Goal: Information Seeking & Learning: Check status

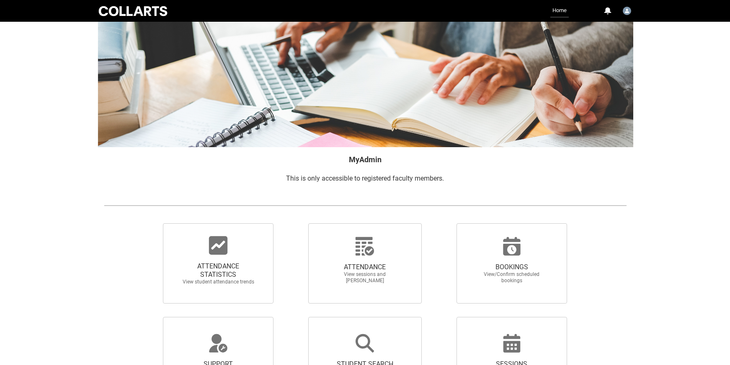
click at [561, 10] on link "Home" at bounding box center [559, 10] width 18 height 13
click at [558, 9] on link "Home" at bounding box center [559, 10] width 18 height 13
click at [561, 5] on link "Home" at bounding box center [559, 10] width 18 height 13
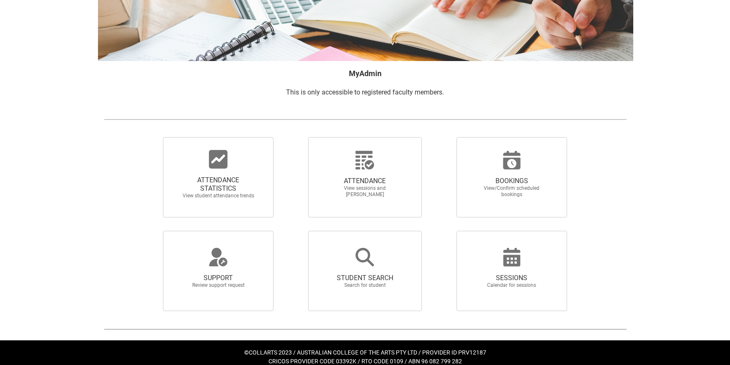
scroll to position [95, 0]
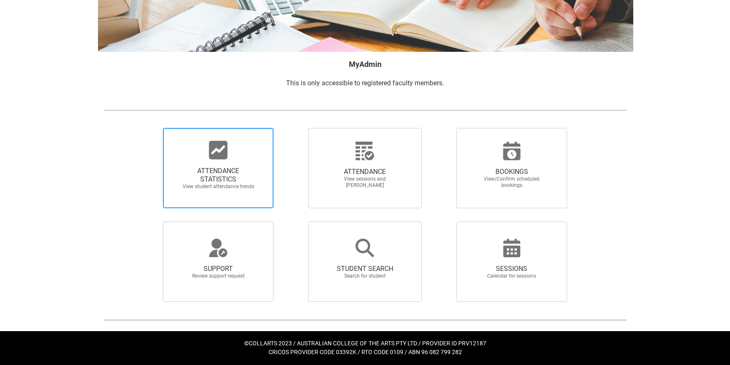
click at [225, 181] on span "ATTENDANCE STATISTICS" at bounding box center [218, 175] width 74 height 17
click at [149, 128] on input "ATTENDANCE STATISTICS View student attendance trends" at bounding box center [149, 128] width 0 height 0
radio input "true"
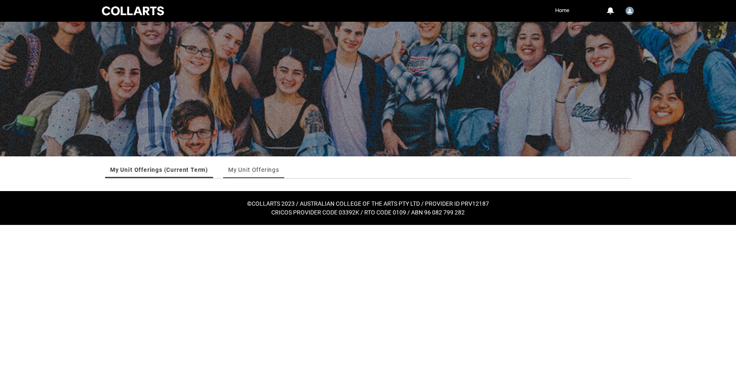
click at [265, 171] on link "My Unit Offerings" at bounding box center [253, 170] width 51 height 17
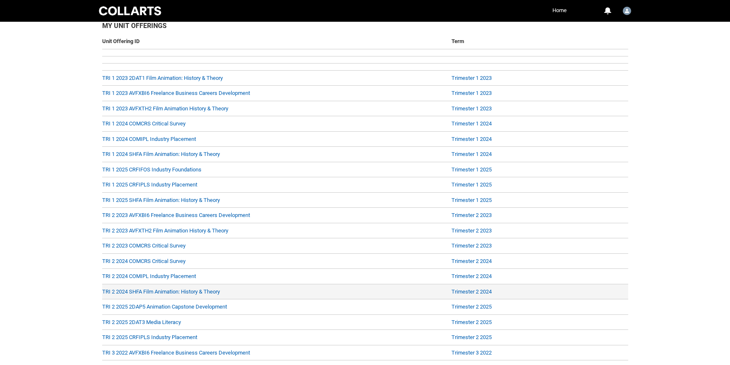
scroll to position [93, 0]
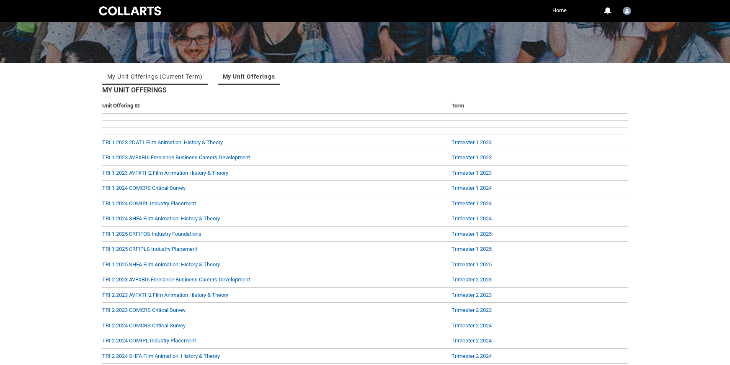
click at [177, 76] on link "My Unit Offerings (Current Term)" at bounding box center [154, 76] width 95 height 17
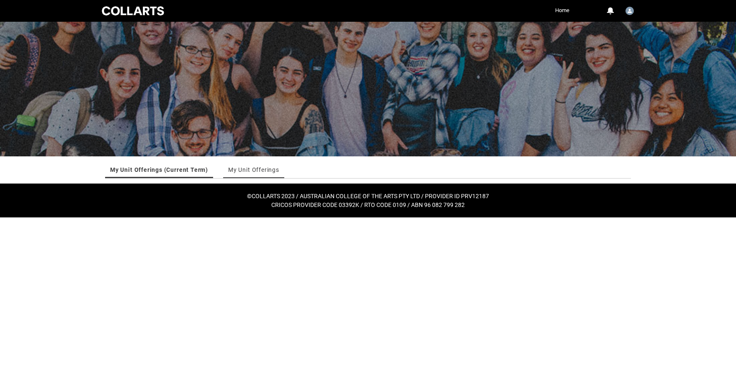
click at [262, 167] on link "My Unit Offerings" at bounding box center [253, 170] width 51 height 17
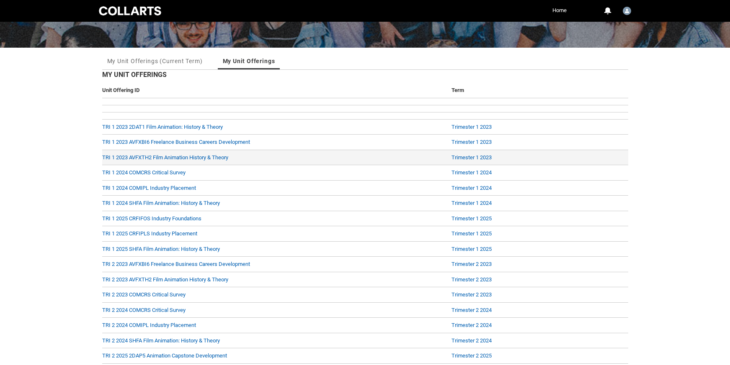
scroll to position [254, 0]
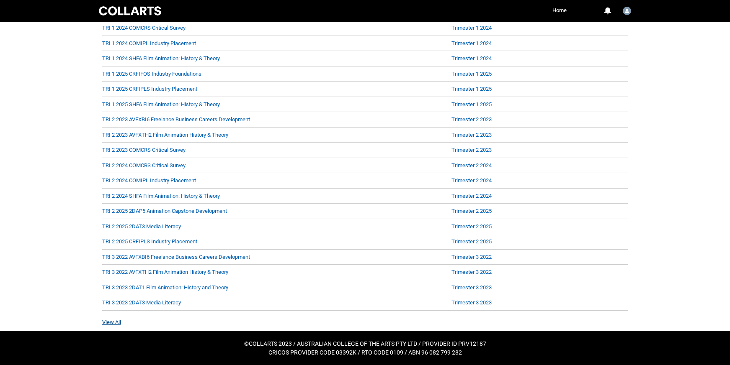
click at [113, 322] on link "View All" at bounding box center [111, 322] width 19 height 6
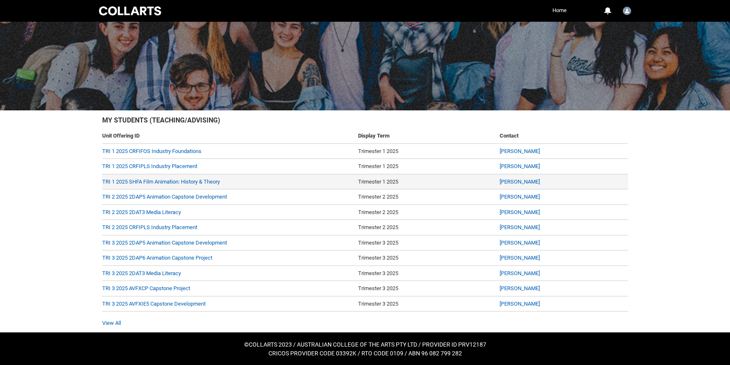
scroll to position [47, 0]
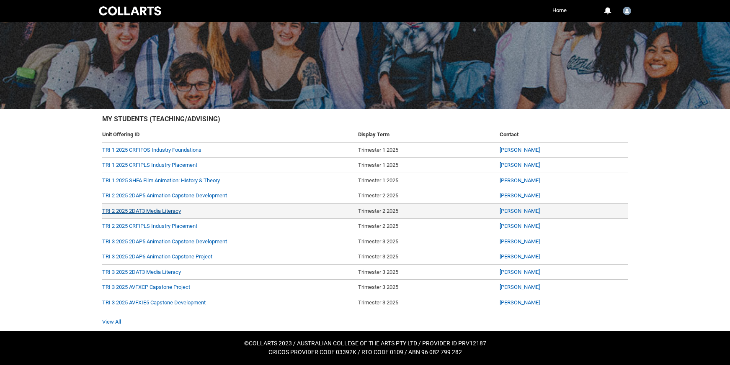
click at [160, 210] on link "TRI 2 2025 2DAT3 Media Literacy" at bounding box center [141, 211] width 79 height 6
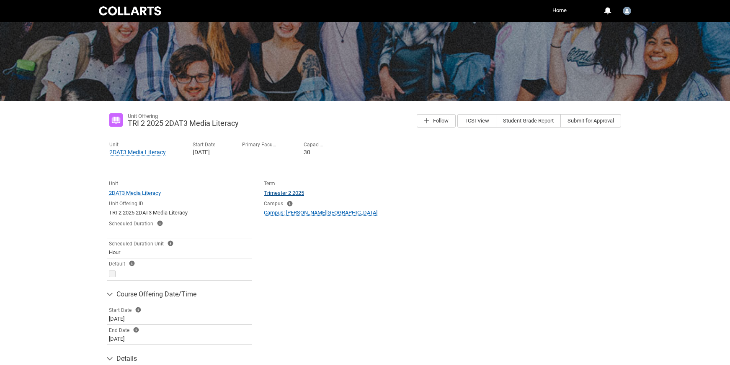
scroll to position [144, 0]
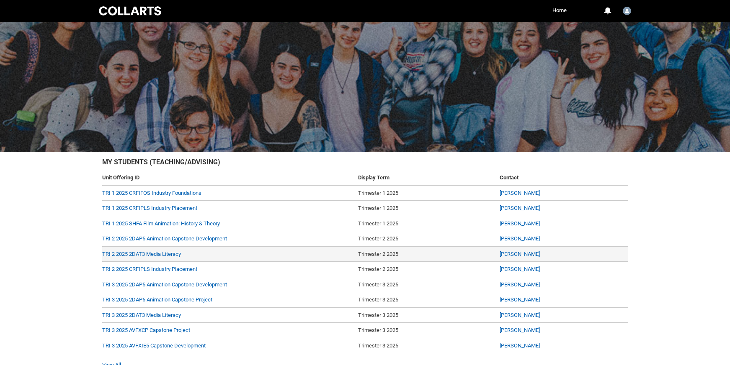
scroll to position [47, 0]
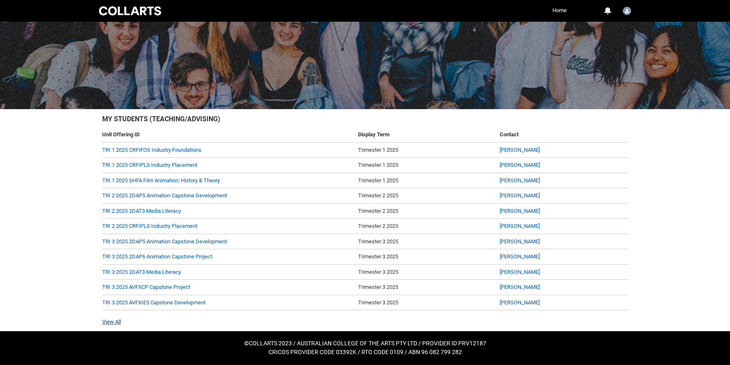
click at [111, 319] on link "View All" at bounding box center [111, 322] width 19 height 6
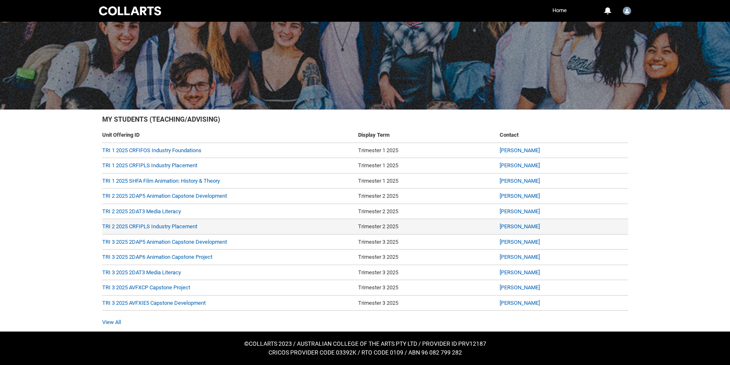
scroll to position [47, 0]
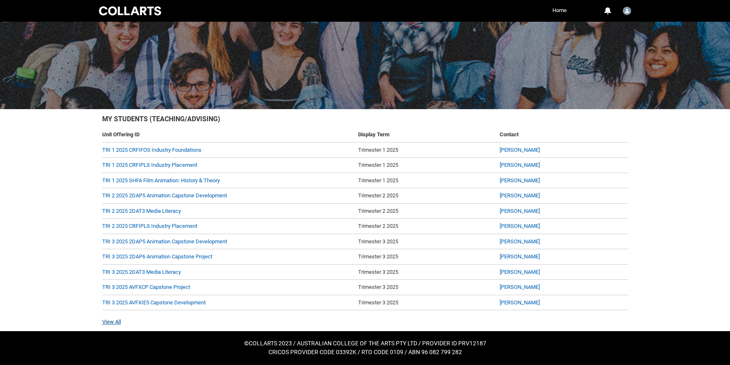
click at [118, 321] on link "View All" at bounding box center [111, 322] width 19 height 6
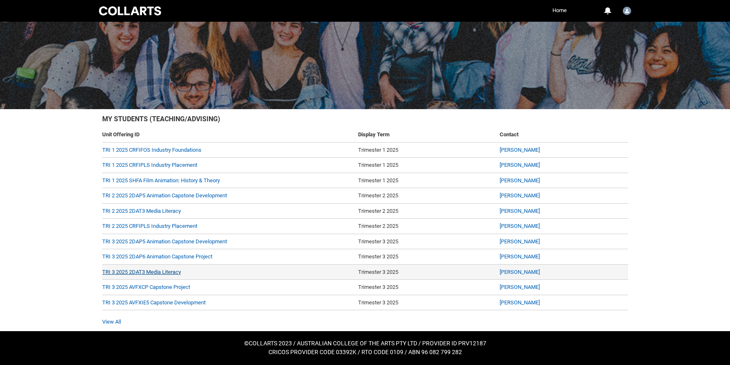
click at [165, 273] on link "TRI 3 2025 2DAT3 Media Literacy" at bounding box center [141, 272] width 79 height 6
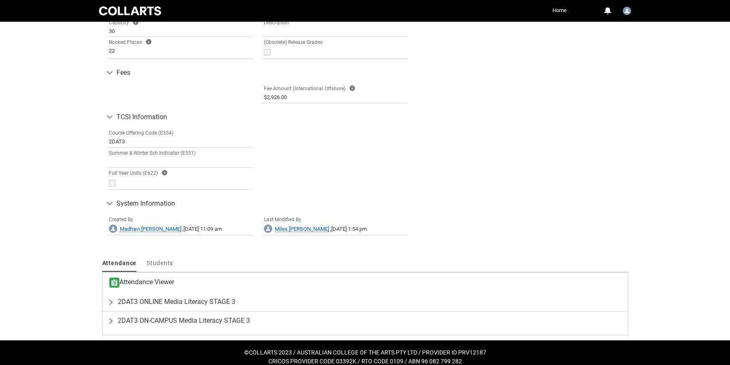
scroll to position [417, 0]
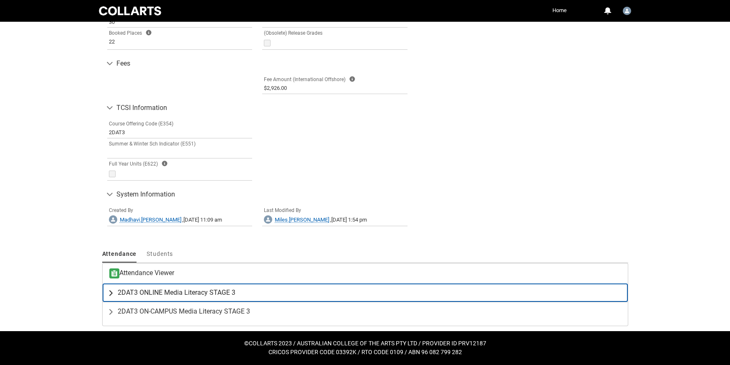
click at [163, 292] on span "2DAT3 ONLINE Media Literacy STAGE 3" at bounding box center [177, 293] width 118 height 8
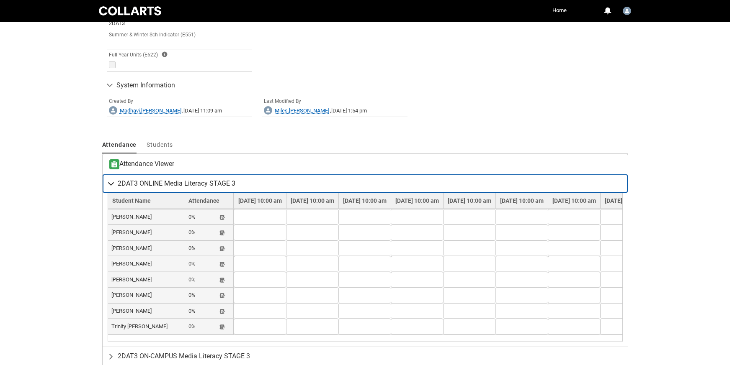
scroll to position [577, 0]
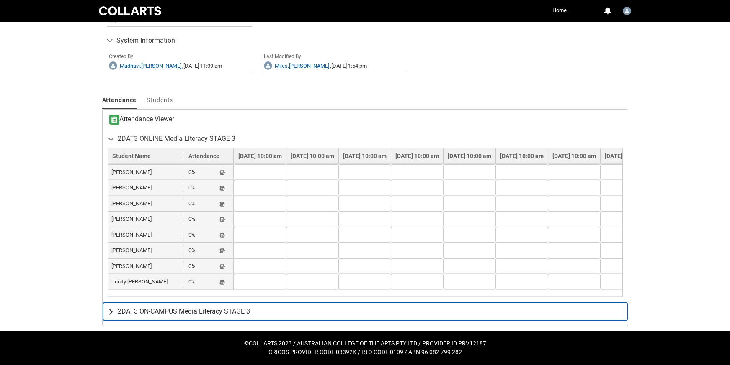
click at [224, 312] on span "2DAT3 ON-CAMPUS Media Literacy STAGE 3" at bounding box center [184, 312] width 132 height 8
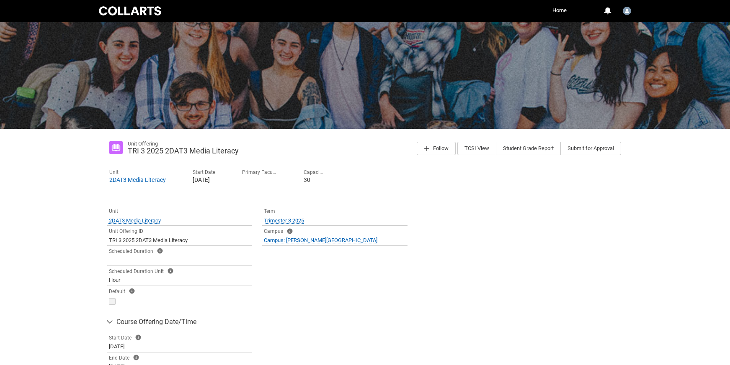
scroll to position [18, 0]
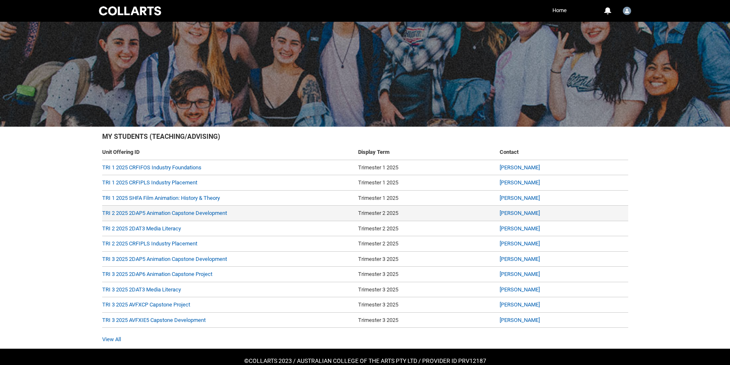
scroll to position [47, 0]
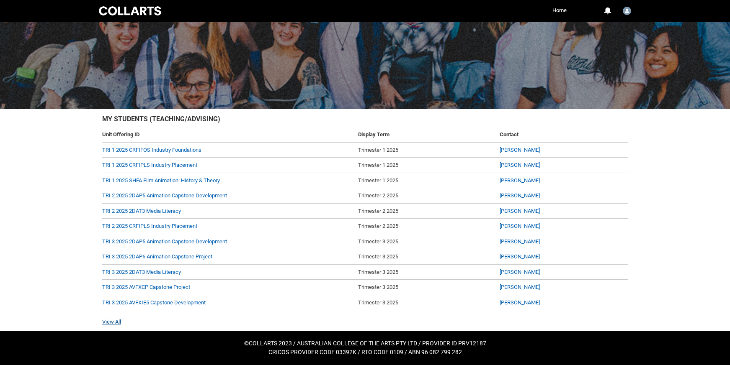
click at [112, 320] on link "View All" at bounding box center [111, 322] width 19 height 6
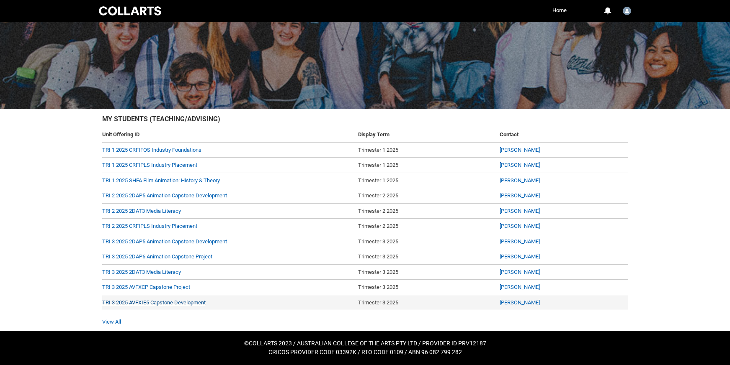
click at [175, 301] on link "TRI 3 2025 AVFXIE5 Capstone Development" at bounding box center [153, 303] width 103 height 6
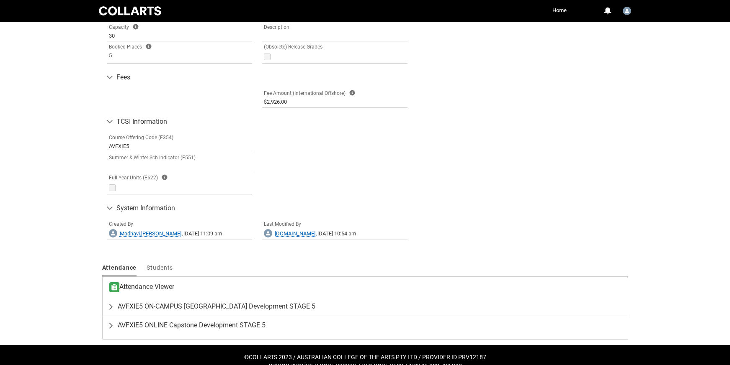
scroll to position [417, 0]
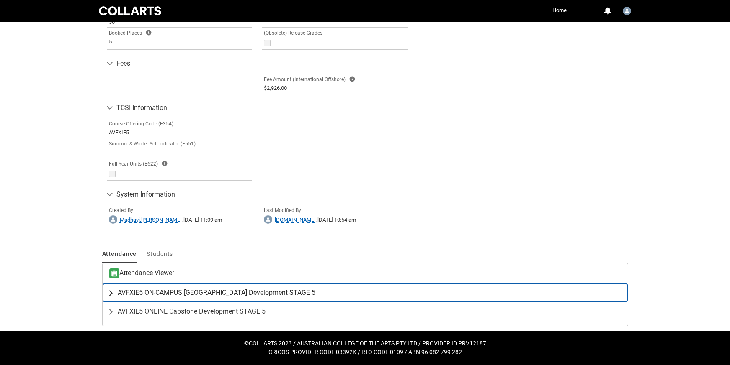
click at [246, 291] on span "AVFXIE5 ON-CAMPUS Capstone Development STAGE 5" at bounding box center [217, 293] width 198 height 8
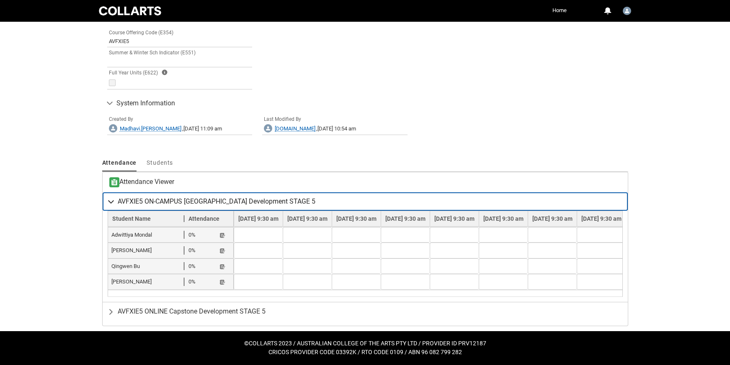
scroll to position [514, 0]
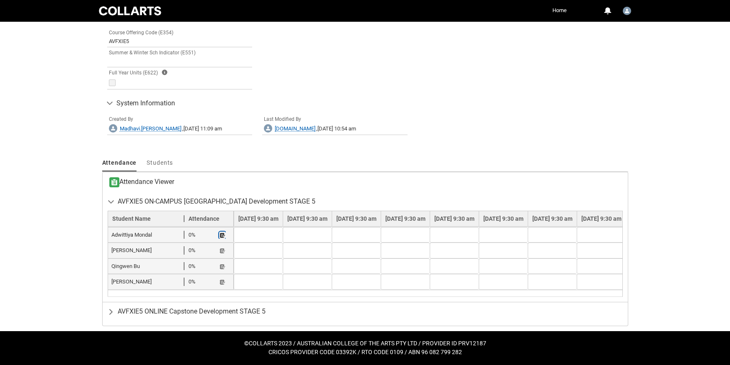
click at [223, 232] on lightning-primitive-icon "button" at bounding box center [222, 235] width 6 height 6
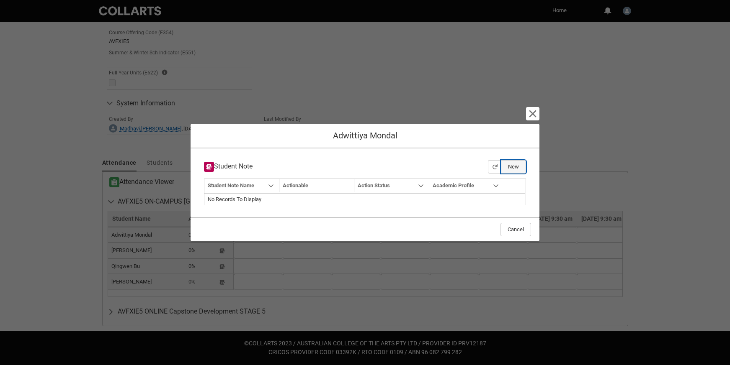
click at [516, 165] on button "New" at bounding box center [513, 166] width 25 height 13
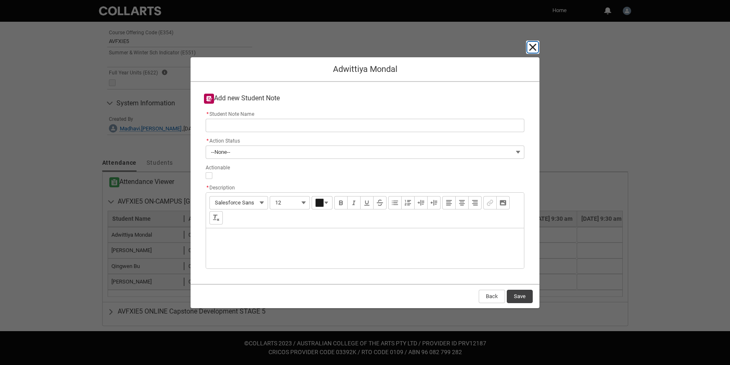
click at [533, 46] on lightning-primitive-icon "button" at bounding box center [532, 47] width 10 height 10
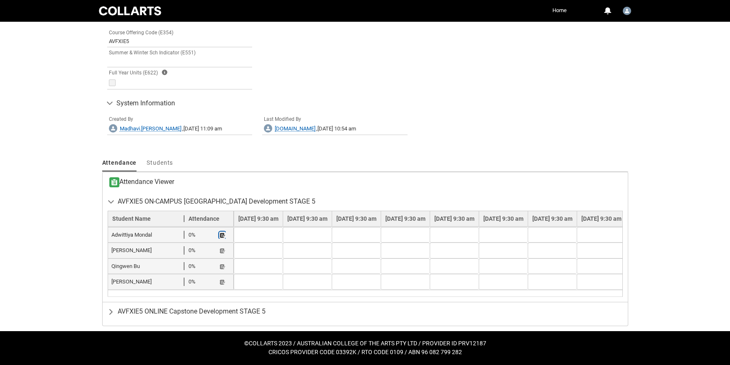
click at [223, 232] on lightning-primitive-icon "button" at bounding box center [222, 235] width 6 height 6
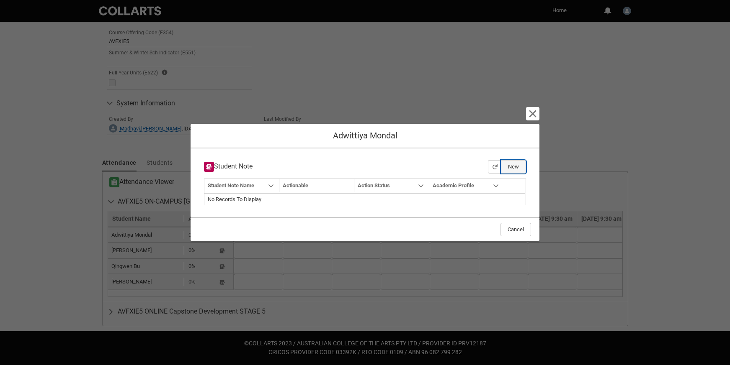
click at [514, 164] on button "New" at bounding box center [513, 166] width 25 height 13
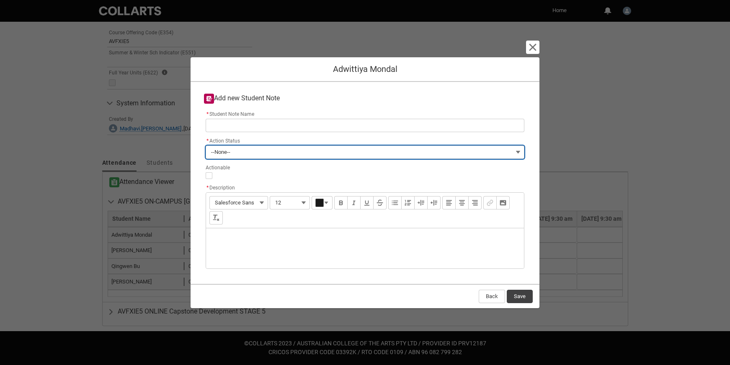
click at [311, 154] on button "--None--" at bounding box center [365, 152] width 319 height 13
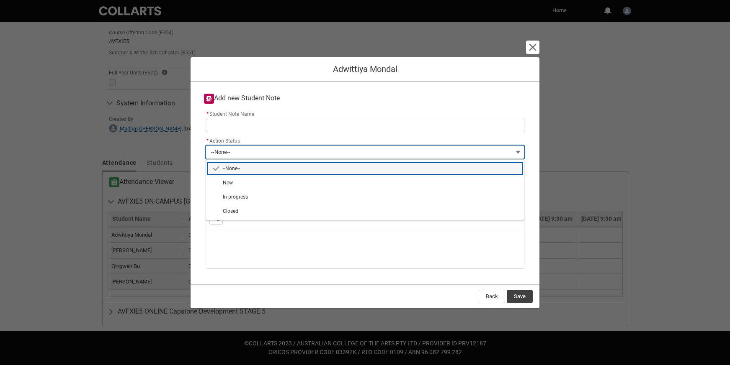
click at [311, 154] on button "--None--" at bounding box center [365, 152] width 319 height 13
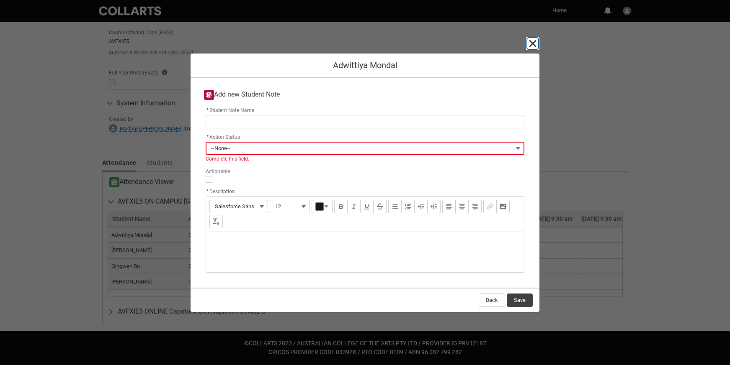
click at [534, 47] on lightning-primitive-icon "button" at bounding box center [532, 44] width 10 height 10
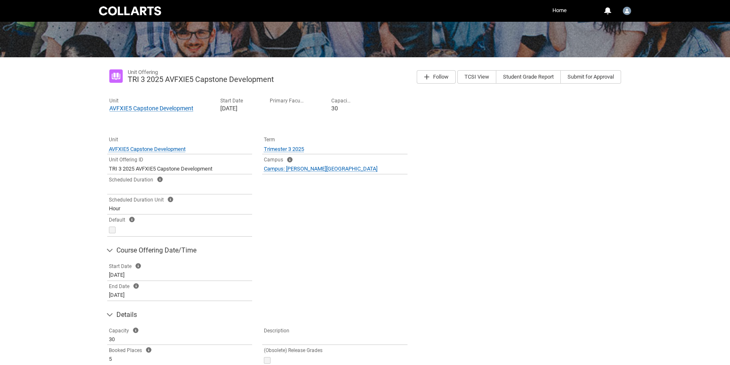
scroll to position [23, 0]
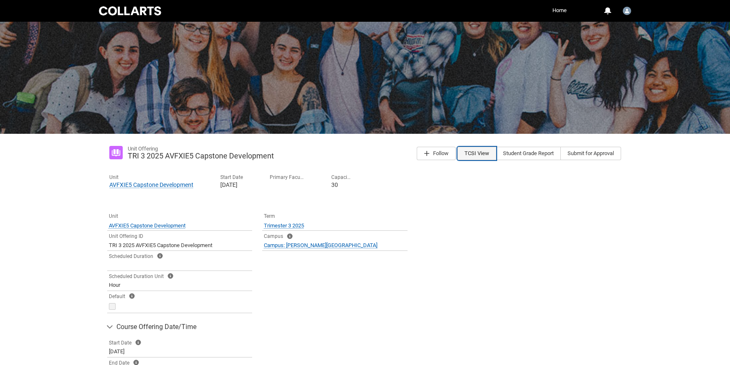
click at [463, 152] on button "TCSI View" at bounding box center [476, 153] width 39 height 13
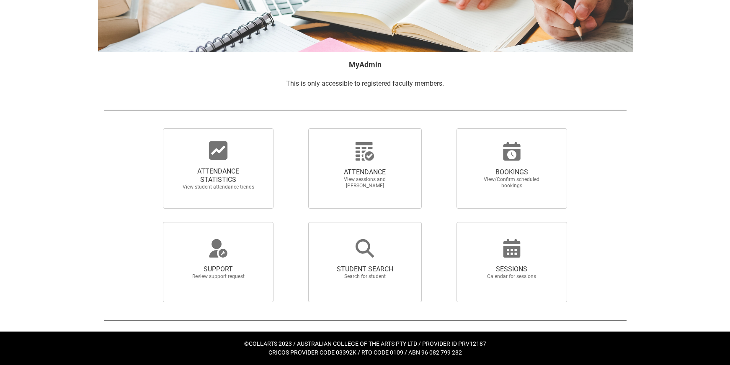
scroll to position [95, 0]
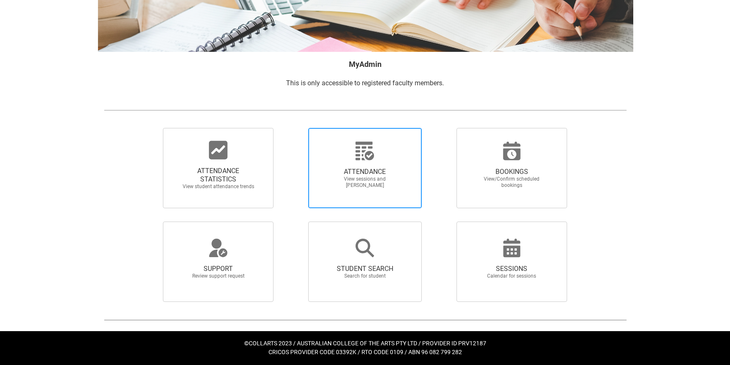
click at [375, 175] on span "ATTENDANCE" at bounding box center [365, 172] width 74 height 8
click at [294, 128] on input "ATTENDANCE View sessions and mark attendance" at bounding box center [293, 128] width 0 height 0
radio input "true"
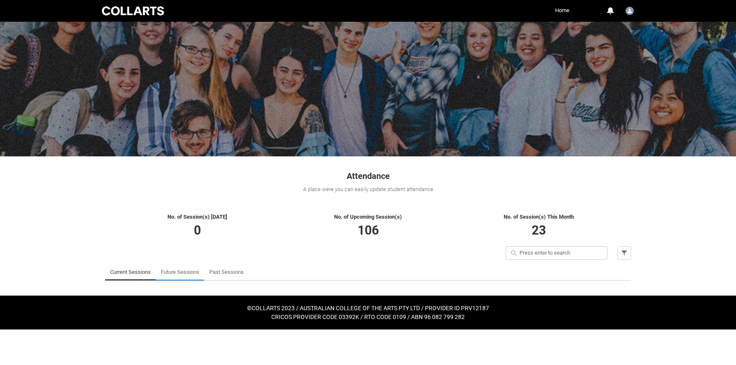
click at [190, 275] on link "Future Sessions" at bounding box center [180, 272] width 39 height 17
